Goal: Information Seeking & Learning: Understand process/instructions

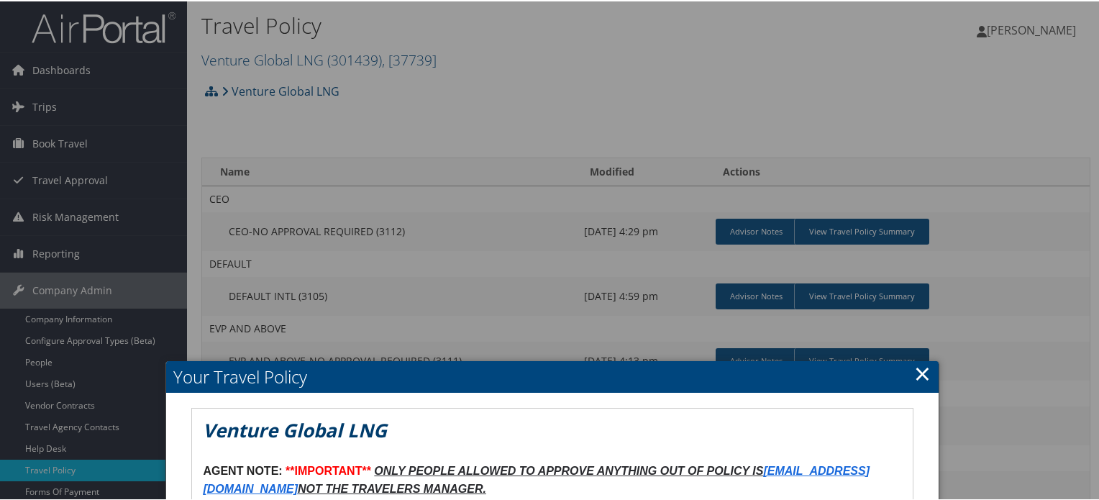
click at [907, 368] on h2 "Your Travel Policy" at bounding box center [552, 376] width 772 height 32
click at [920, 369] on link "×" at bounding box center [923, 372] width 17 height 29
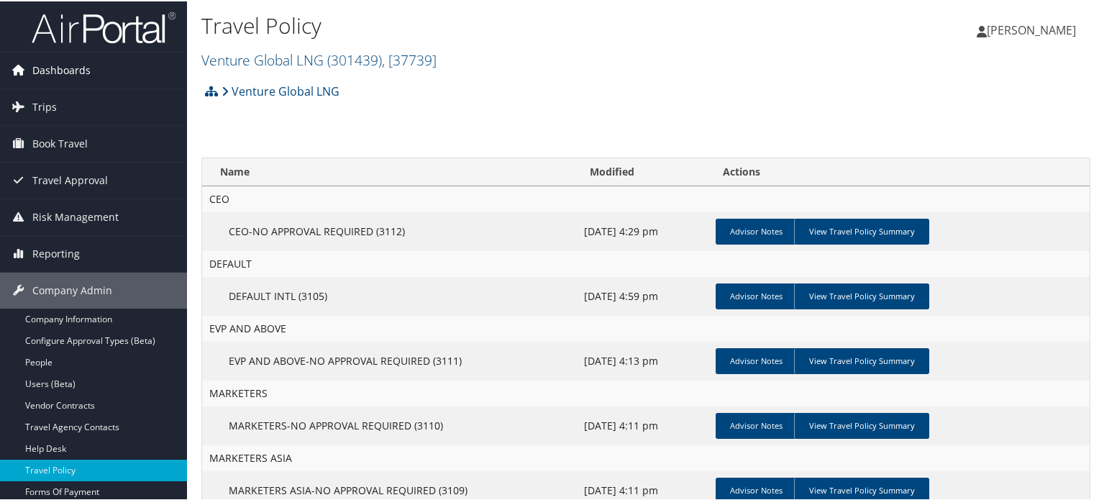
drag, startPoint x: 89, startPoint y: 32, endPoint x: 95, endPoint y: 51, distance: 20.5
click at [89, 32] on img at bounding box center [104, 26] width 144 height 34
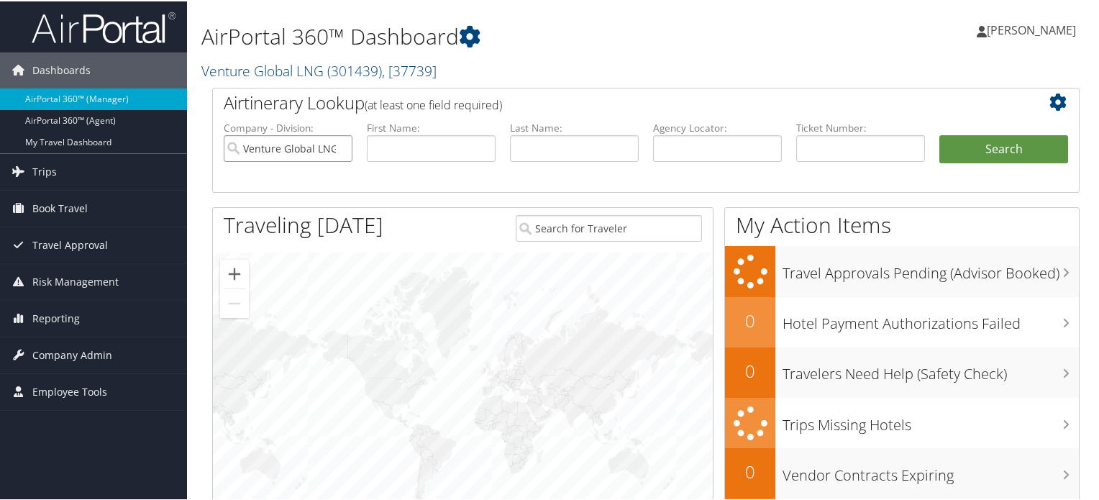
click at [335, 149] on input "Venture Global LNG" at bounding box center [288, 147] width 129 height 27
click at [690, 149] on input "text" at bounding box center [717, 147] width 129 height 27
paste input "DQL248"
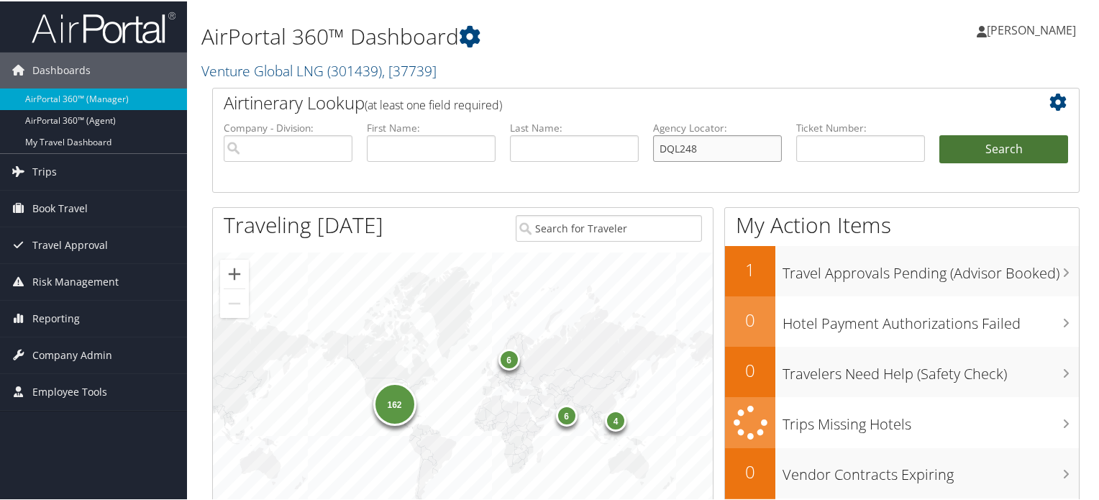
type input "DQL248"
click at [988, 150] on button "Search" at bounding box center [1004, 148] width 129 height 29
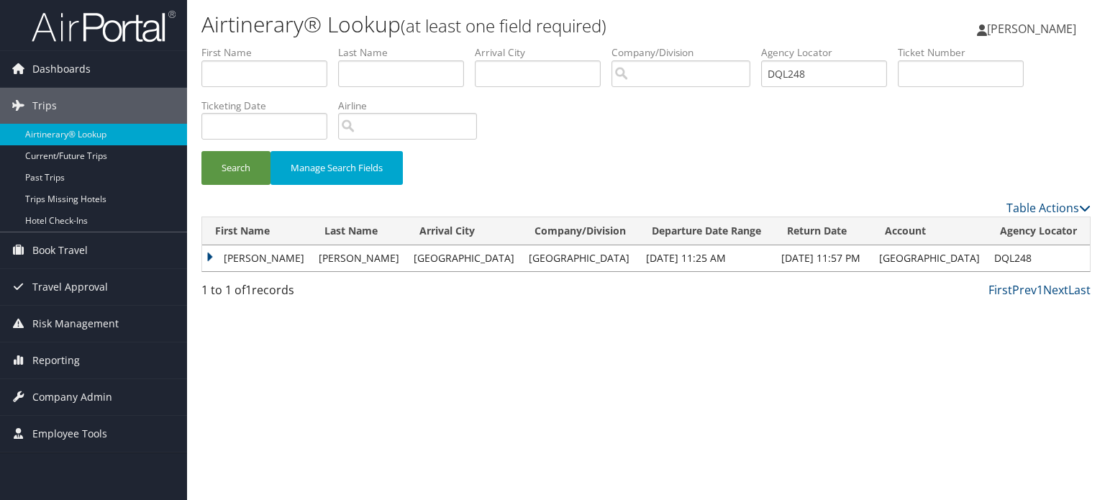
click at [259, 250] on td "MIA ANGELA" at bounding box center [256, 258] width 109 height 26
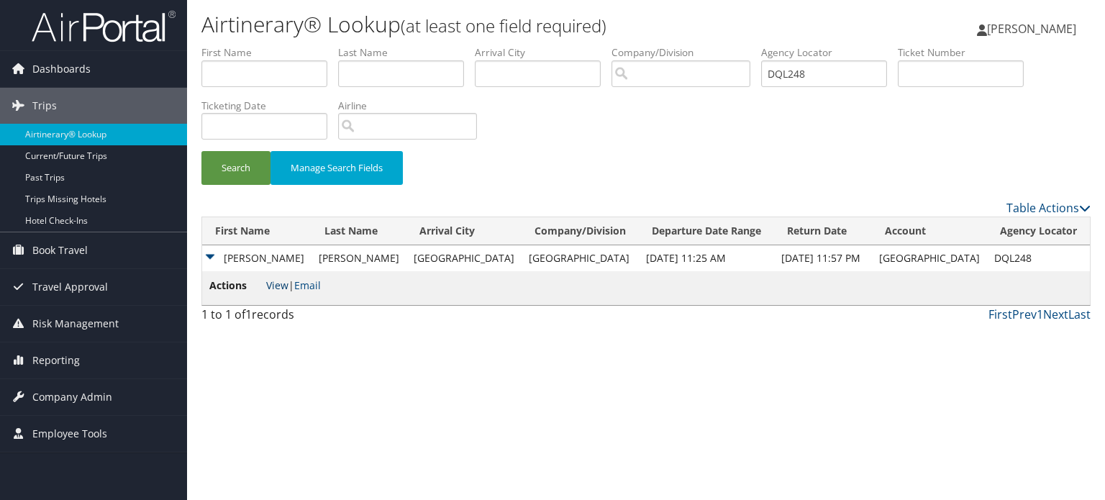
click at [271, 281] on link "View" at bounding box center [277, 285] width 22 height 14
click at [112, 31] on img at bounding box center [104, 26] width 144 height 34
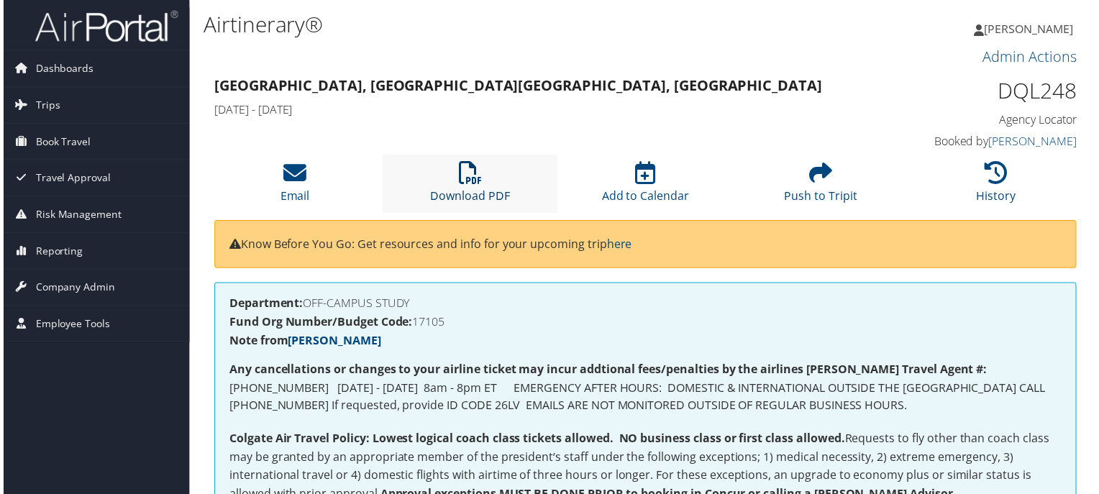
click at [455, 189] on link "Download PDF" at bounding box center [470, 188] width 80 height 35
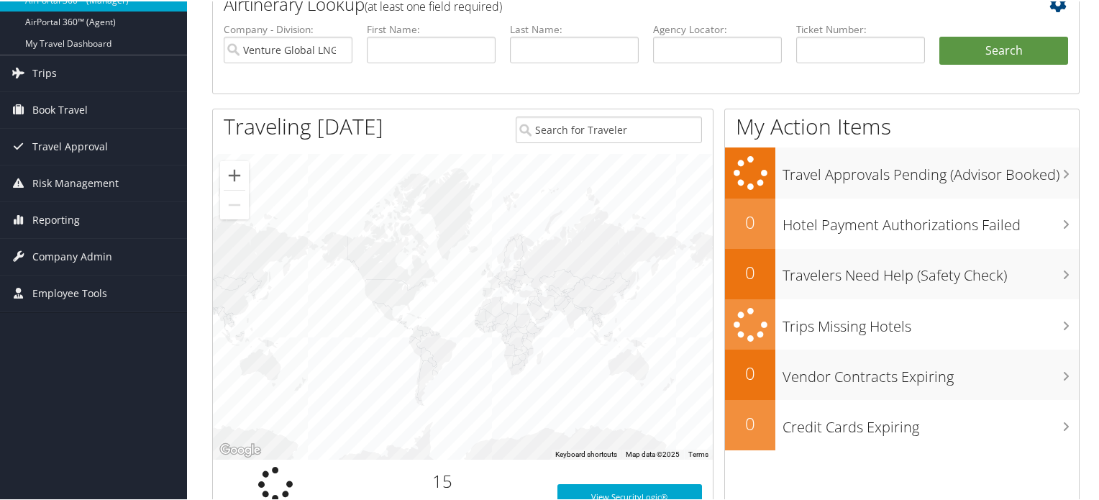
scroll to position [216, 0]
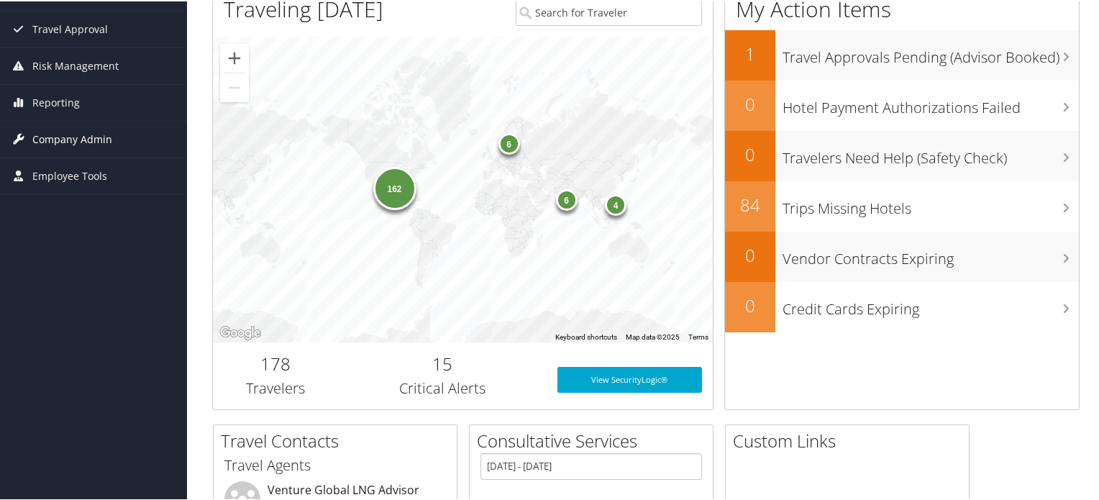
click at [86, 135] on span "Company Admin" at bounding box center [72, 138] width 80 height 36
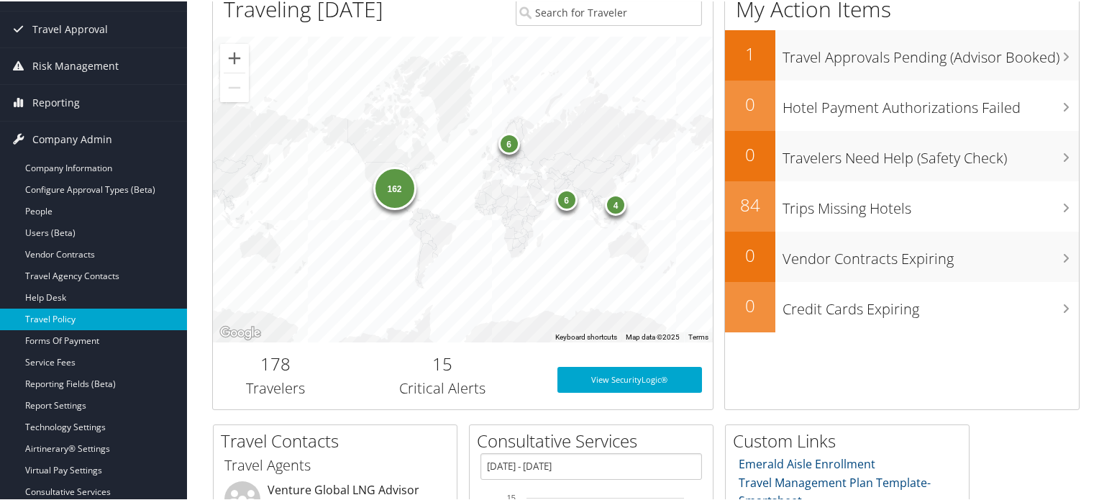
click at [81, 319] on link "Travel Policy" at bounding box center [93, 318] width 187 height 22
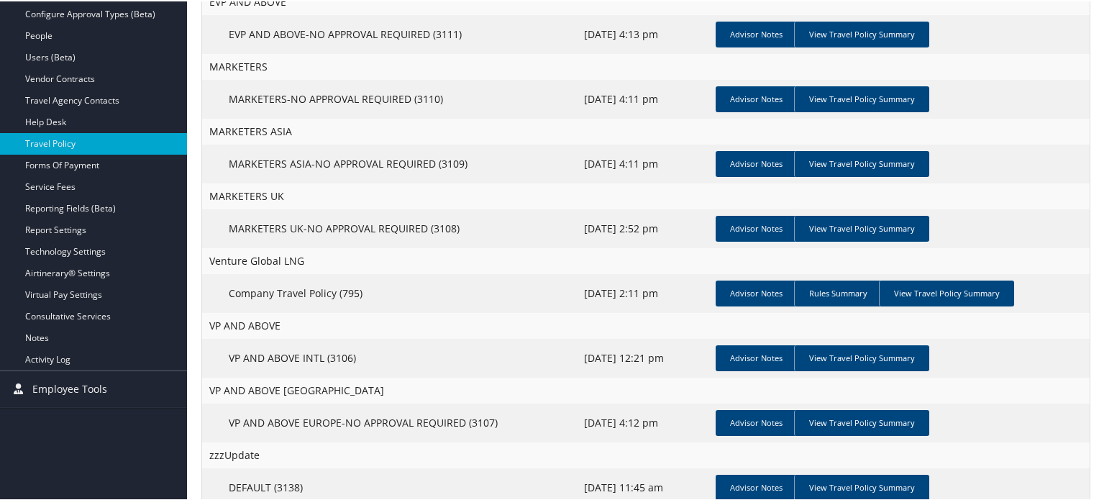
scroll to position [358, 0]
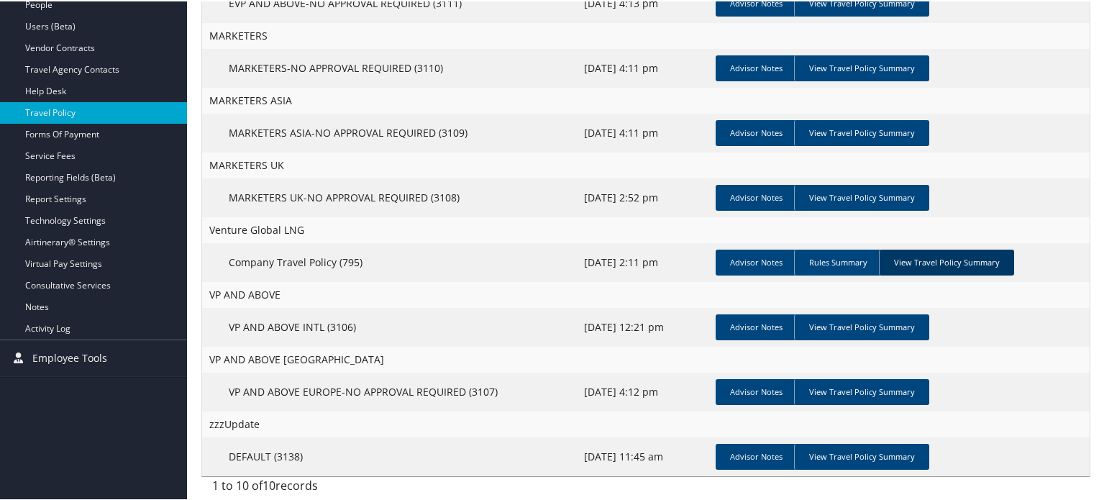
click at [964, 259] on link "View Travel Policy Summary" at bounding box center [946, 261] width 135 height 26
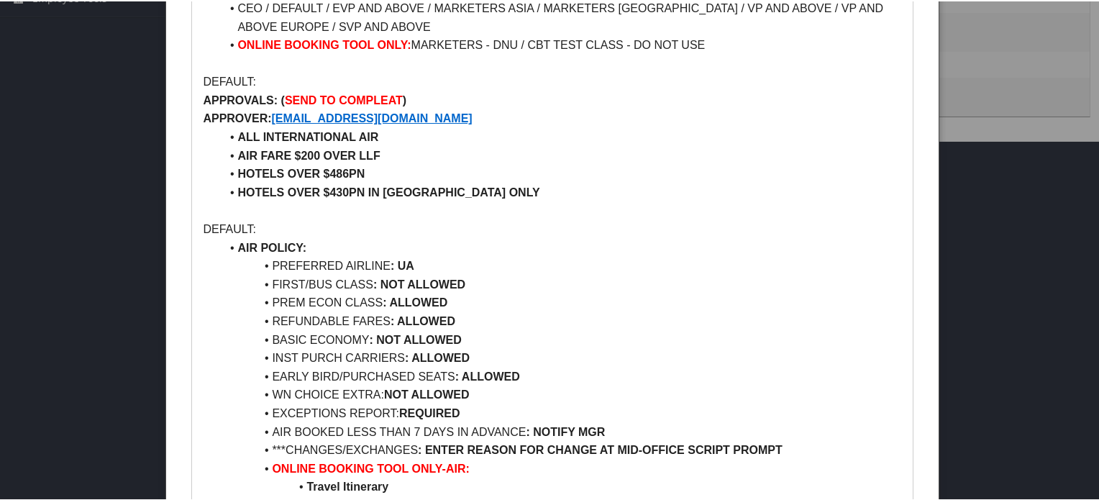
scroll to position [790, 0]
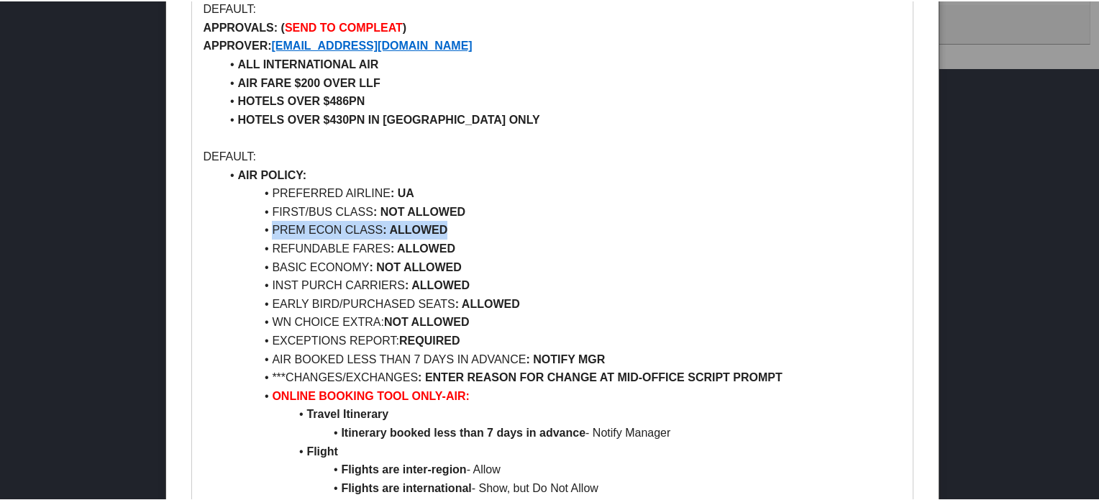
drag, startPoint x: 260, startPoint y: 227, endPoint x: 454, endPoint y: 227, distance: 193.6
click at [454, 227] on li "PREM ECON CLASS : ALLOWED" at bounding box center [560, 228] width 681 height 19
drag, startPoint x: 258, startPoint y: 252, endPoint x: 490, endPoint y: 247, distance: 232.5
click at [491, 245] on li "REFUNDABLE FARES : ALLOWED" at bounding box center [560, 247] width 681 height 19
click at [489, 247] on li "REFUNDABLE FARES : ALLOWED" at bounding box center [560, 247] width 681 height 19
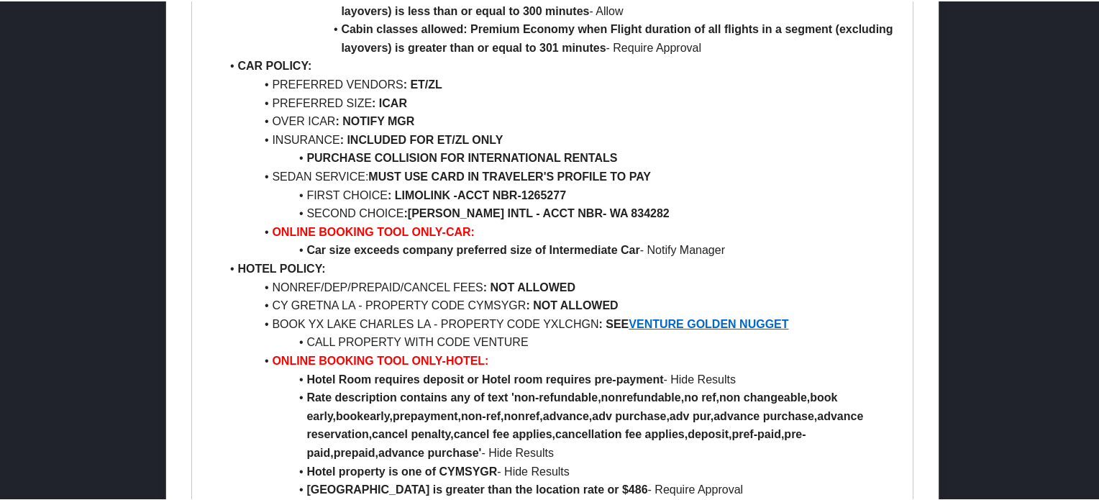
scroll to position [1366, 0]
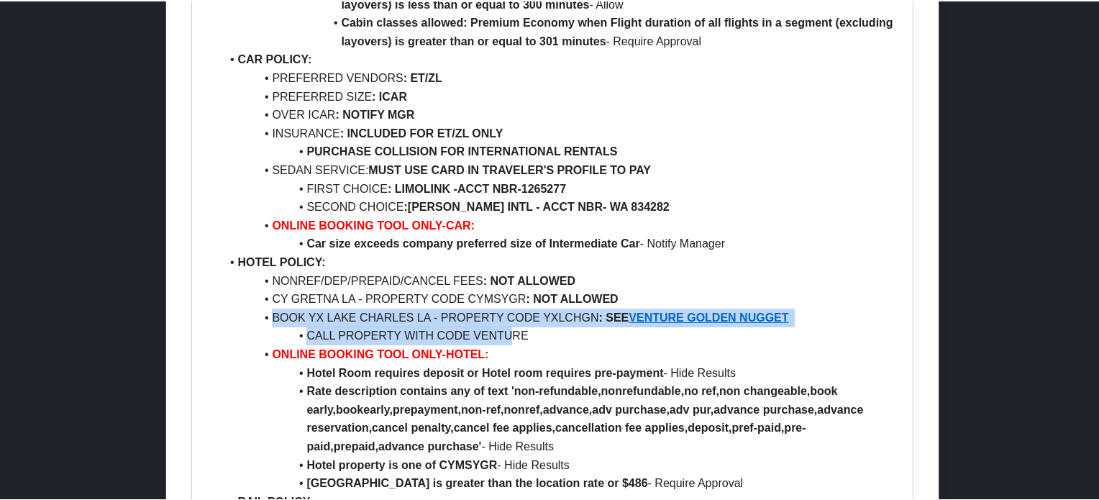
drag, startPoint x: 251, startPoint y: 310, endPoint x: 581, endPoint y: 350, distance: 332.7
click at [527, 335] on ul "AIR POLICY: PREFERRED AIRLINE : UA FIRST/BUS CLASS : NOT ALLOWED PREM ECON CLAS…" at bounding box center [552, 77] width 699 height 976
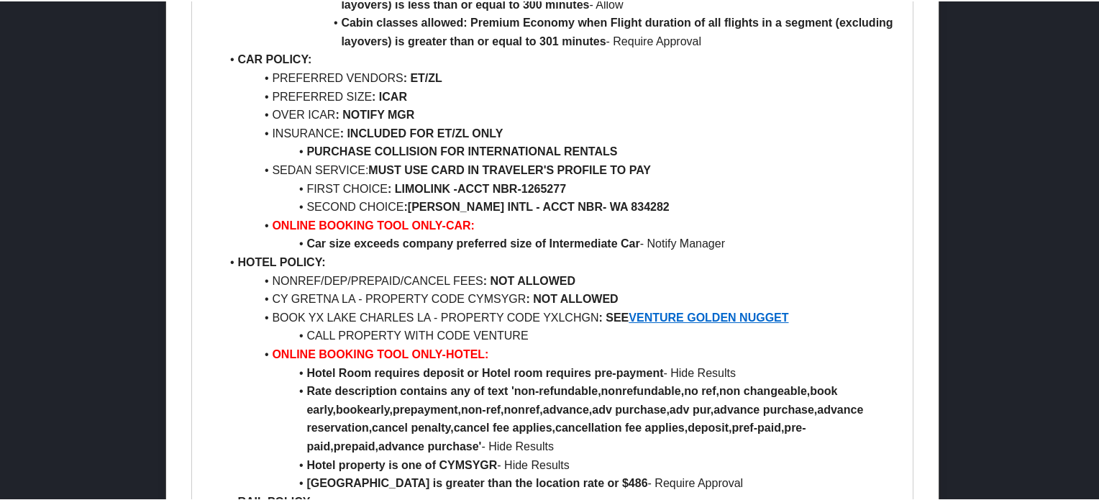
click at [608, 356] on li "ONLINE BOOKING TOOL ONLY-HOTEL:" at bounding box center [560, 353] width 681 height 19
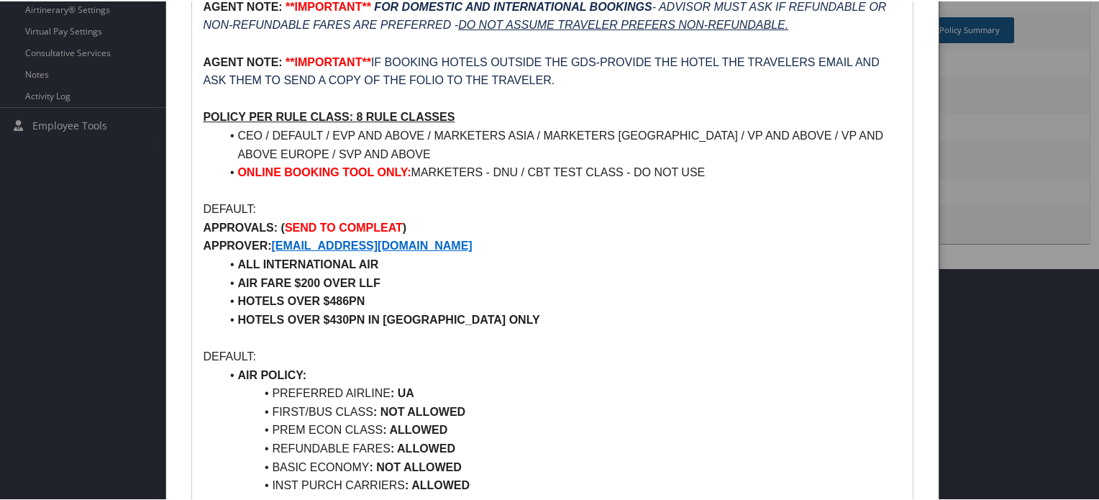
scroll to position [574, 0]
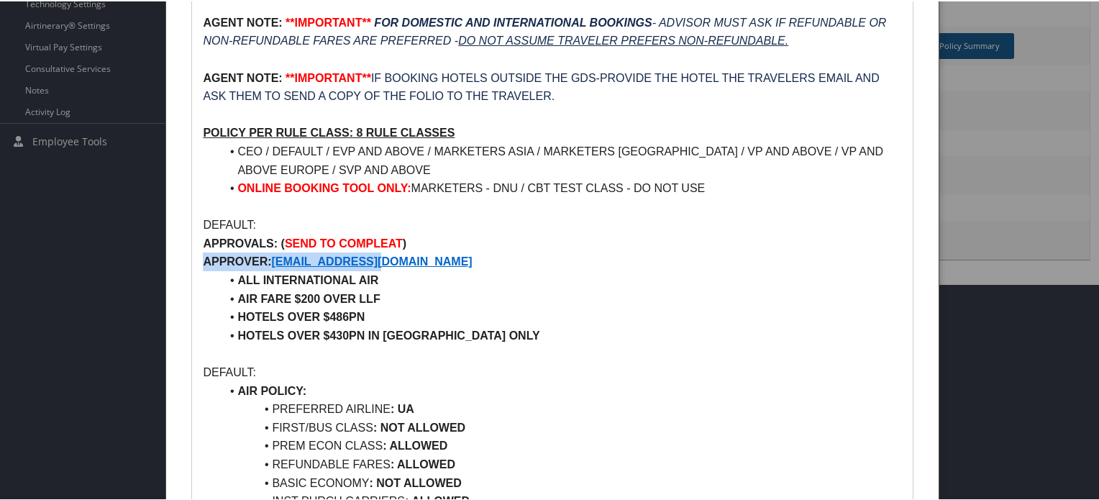
drag, startPoint x: 196, startPoint y: 257, endPoint x: 489, endPoint y: 271, distance: 293.9
click at [489, 271] on li "ALL INTERNATIONAL AIR" at bounding box center [560, 279] width 681 height 19
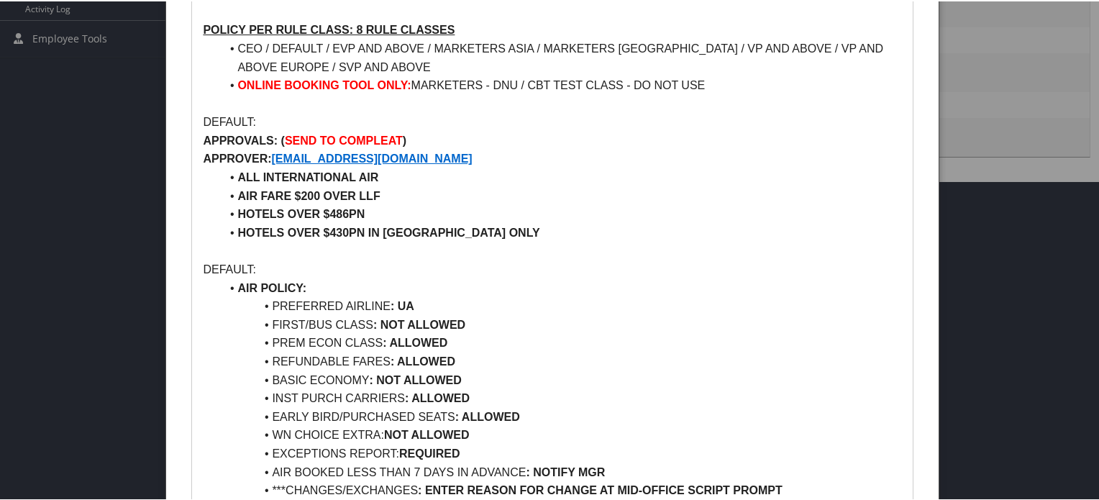
scroll to position [862, 0]
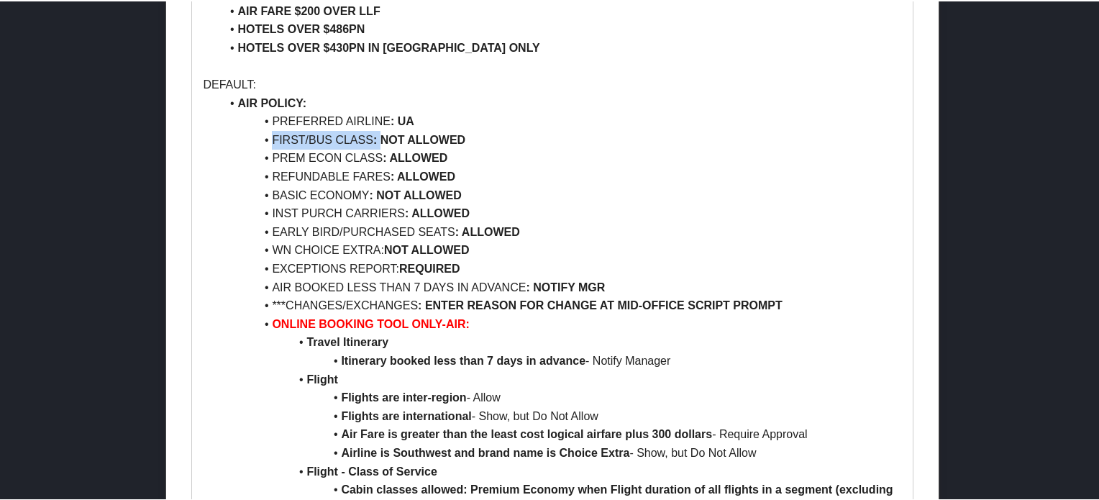
drag, startPoint x: 256, startPoint y: 146, endPoint x: 380, endPoint y: 146, distance: 123.8
click at [380, 146] on li "FIRST/BUS CLASS : NOT ALLOWED" at bounding box center [560, 139] width 681 height 19
click at [501, 148] on li "PREM ECON CLASS : ALLOWED" at bounding box center [560, 157] width 681 height 19
drag, startPoint x: 262, startPoint y: 160, endPoint x: 423, endPoint y: 152, distance: 161.4
click at [424, 152] on li "PREM ECON CLASS : ALLOWED" at bounding box center [560, 157] width 681 height 19
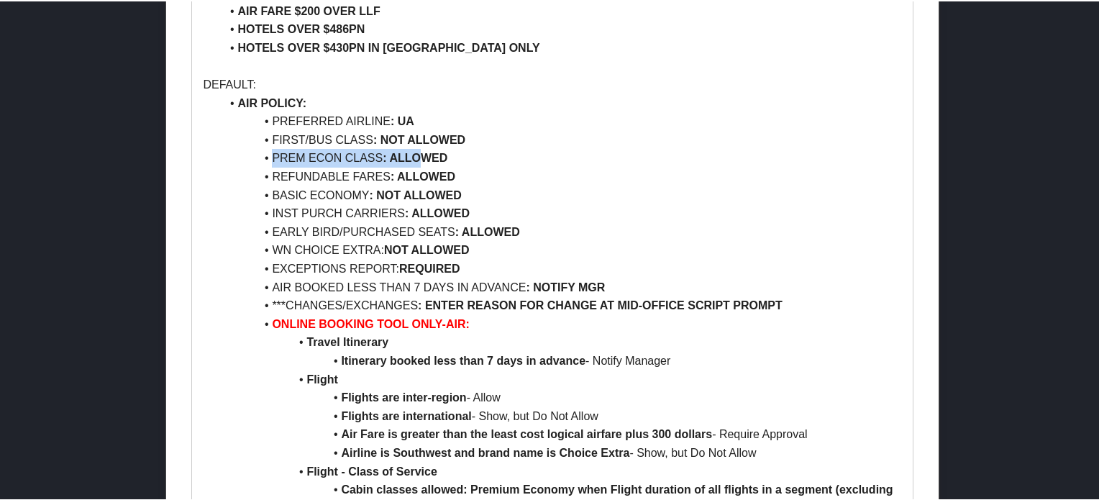
drag, startPoint x: 250, startPoint y: 176, endPoint x: 472, endPoint y: 173, distance: 222.4
click at [467, 172] on li "REFUNDABLE FARES : ALLOWED" at bounding box center [560, 175] width 681 height 19
click at [485, 173] on li "REFUNDABLE FARES : ALLOWED" at bounding box center [560, 175] width 681 height 19
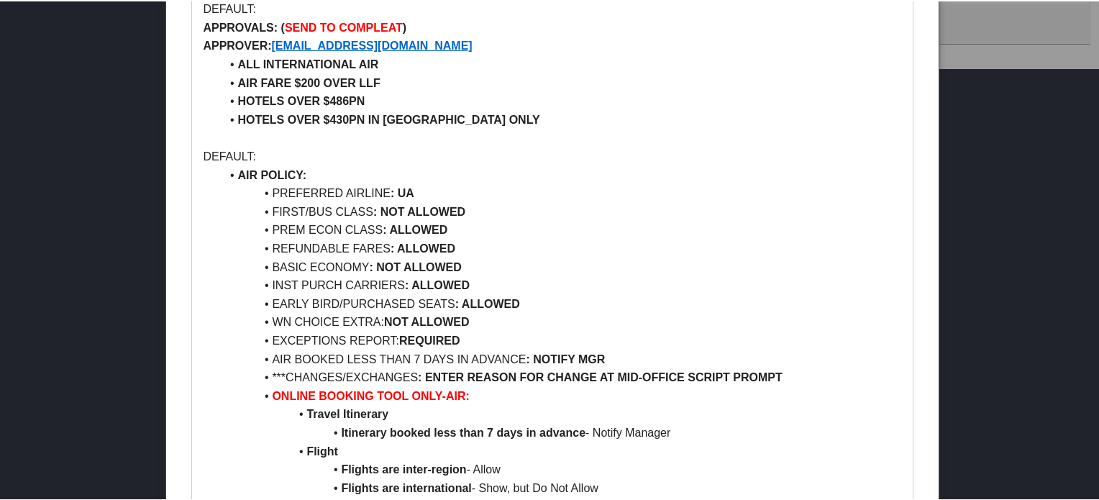
scroll to position [718, 0]
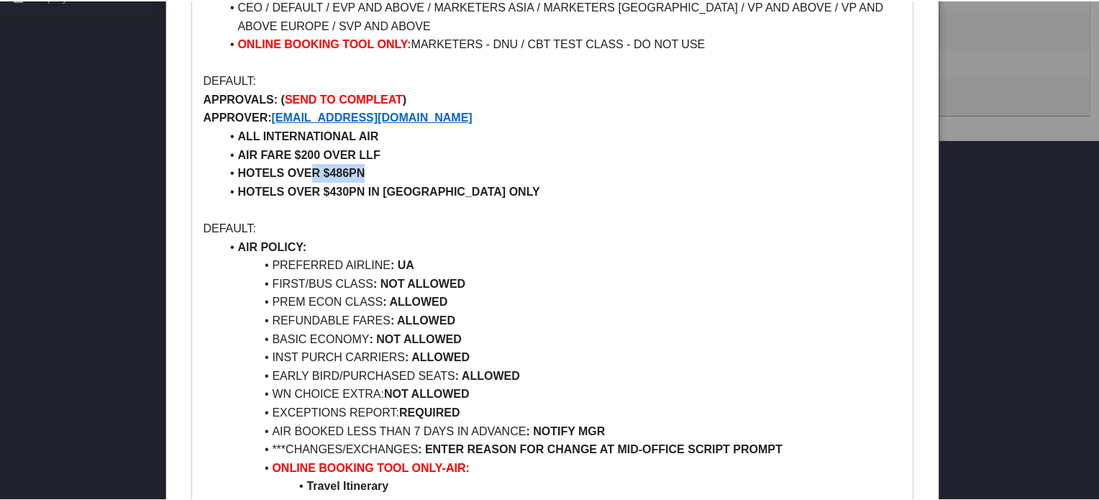
drag, startPoint x: 311, startPoint y: 175, endPoint x: 363, endPoint y: 176, distance: 51.8
click at [363, 176] on strong "HOTELS OVER $486PN" at bounding box center [300, 171] width 127 height 12
click at [449, 176] on li "HOTELS OVER $486PN" at bounding box center [560, 172] width 681 height 19
drag, startPoint x: 237, startPoint y: 152, endPoint x: 327, endPoint y: 153, distance: 90.0
click at [327, 153] on strong "AIR FARE $200 OVER LLF" at bounding box center [308, 154] width 142 height 12
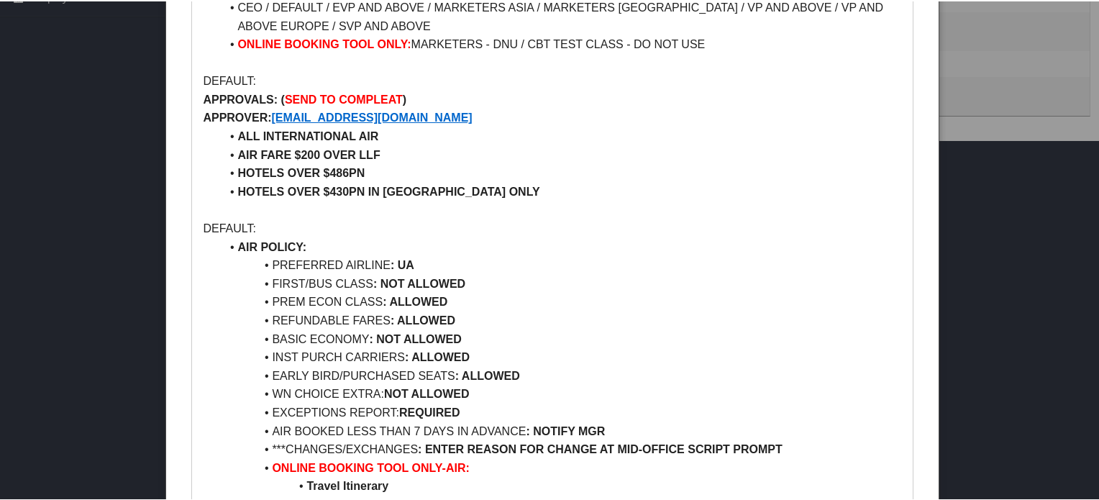
click at [438, 155] on li "AIR FARE $200 OVER LLF" at bounding box center [560, 154] width 681 height 19
drag, startPoint x: 233, startPoint y: 169, endPoint x: 365, endPoint y: 171, distance: 131.7
click at [365, 171] on li "HOTELS OVER $486PN" at bounding box center [560, 172] width 681 height 19
click at [407, 168] on li "HOTELS OVER $486PN" at bounding box center [560, 172] width 681 height 19
drag, startPoint x: 242, startPoint y: 189, endPoint x: 389, endPoint y: 189, distance: 147.5
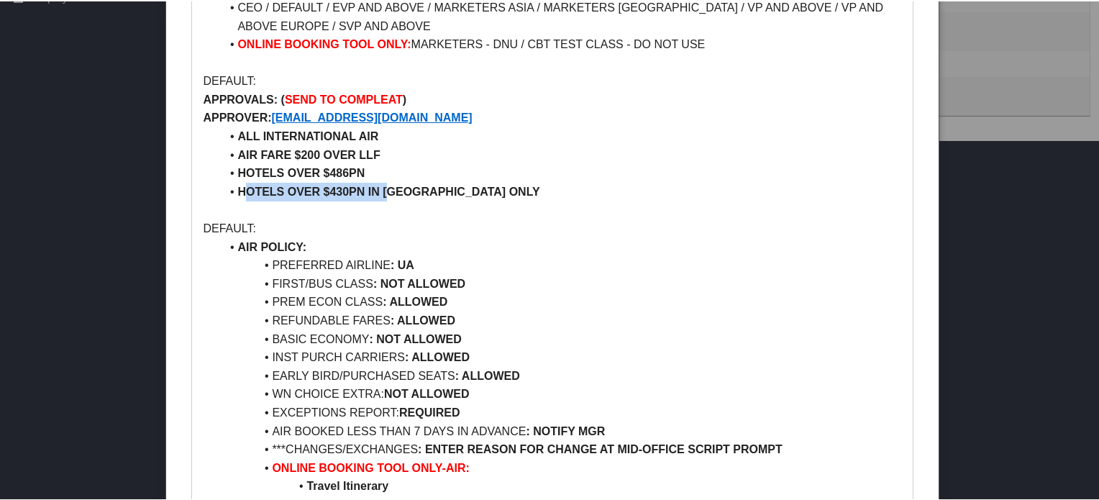
click at [389, 189] on strong "HOTELS OVER $430PN IN [GEOGRAPHIC_DATA] ONLY" at bounding box center [388, 190] width 302 height 12
click at [547, 192] on li "HOTELS OVER $430PN IN [GEOGRAPHIC_DATA] ONLY" at bounding box center [560, 190] width 681 height 19
drag, startPoint x: 234, startPoint y: 155, endPoint x: 348, endPoint y: 153, distance: 114.4
click at [348, 153] on li "AIR FARE $200 OVER LLF" at bounding box center [560, 154] width 681 height 19
drag, startPoint x: 232, startPoint y: 172, endPoint x: 373, endPoint y: 163, distance: 140.6
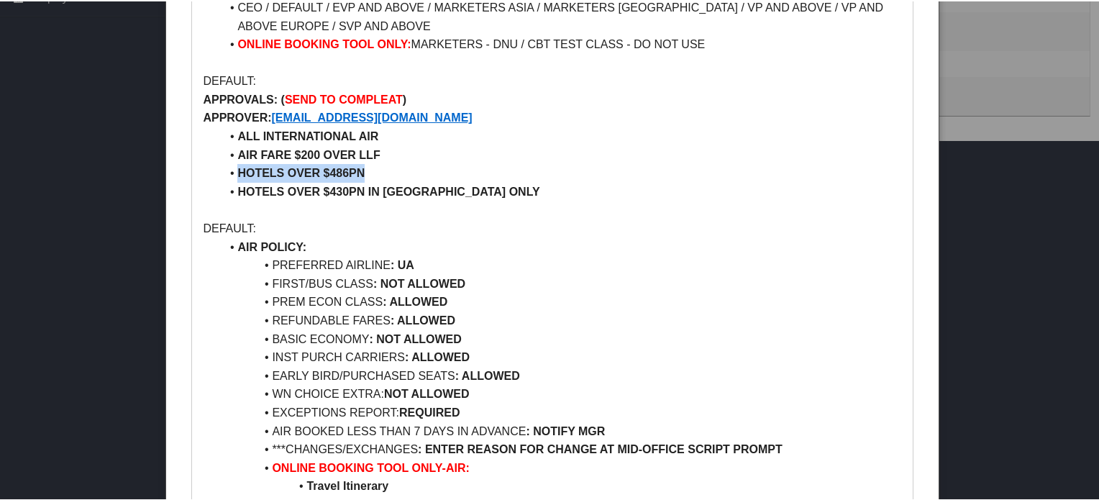
click at [373, 163] on li "HOTELS OVER $486PN" at bounding box center [560, 172] width 681 height 19
click at [409, 163] on li "HOTELS OVER $486PN" at bounding box center [560, 172] width 681 height 19
